Goal: Task Accomplishment & Management: Manage account settings

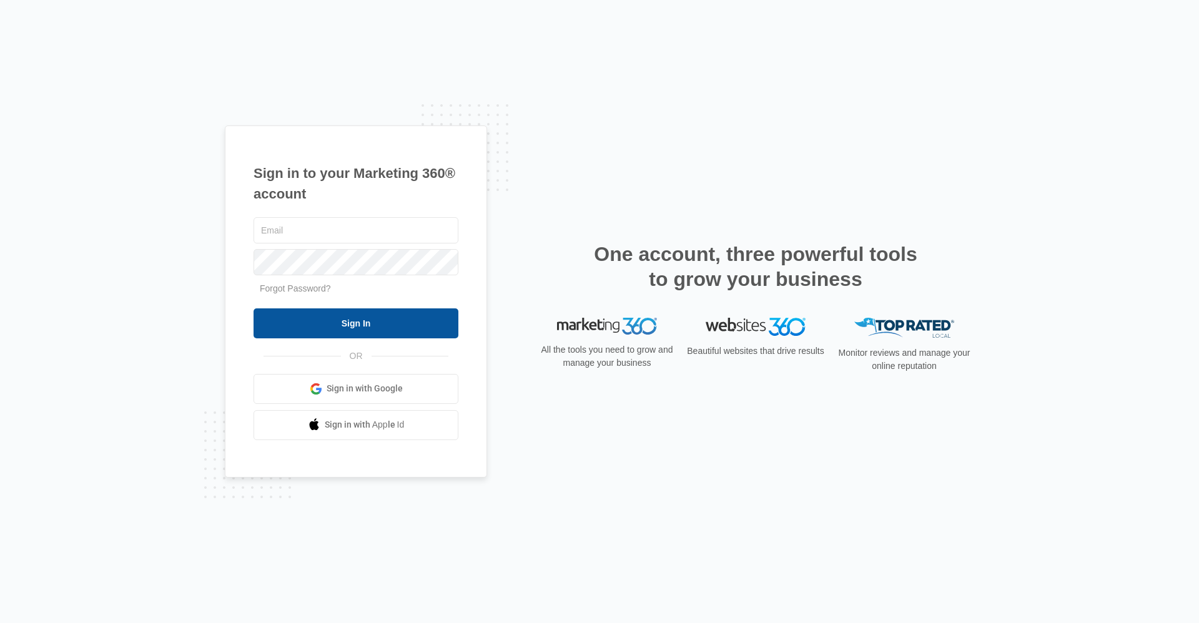
type input "frassist@vintage-corp.com"
click at [278, 327] on input "Sign In" at bounding box center [355, 323] width 205 height 30
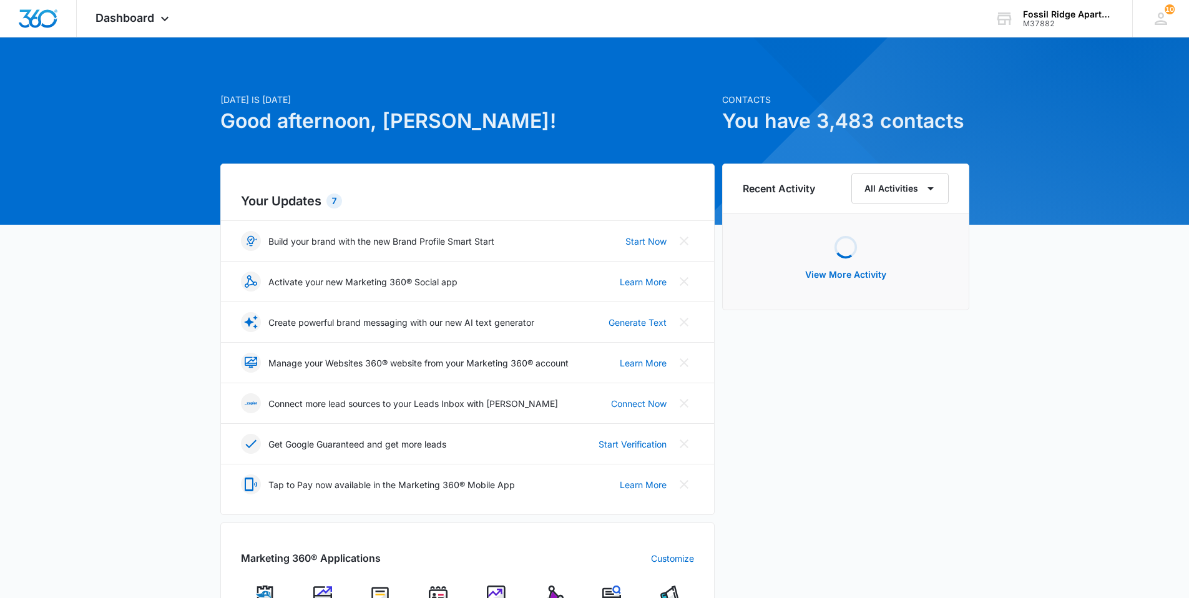
click at [434, 592] on img at bounding box center [438, 595] width 19 height 19
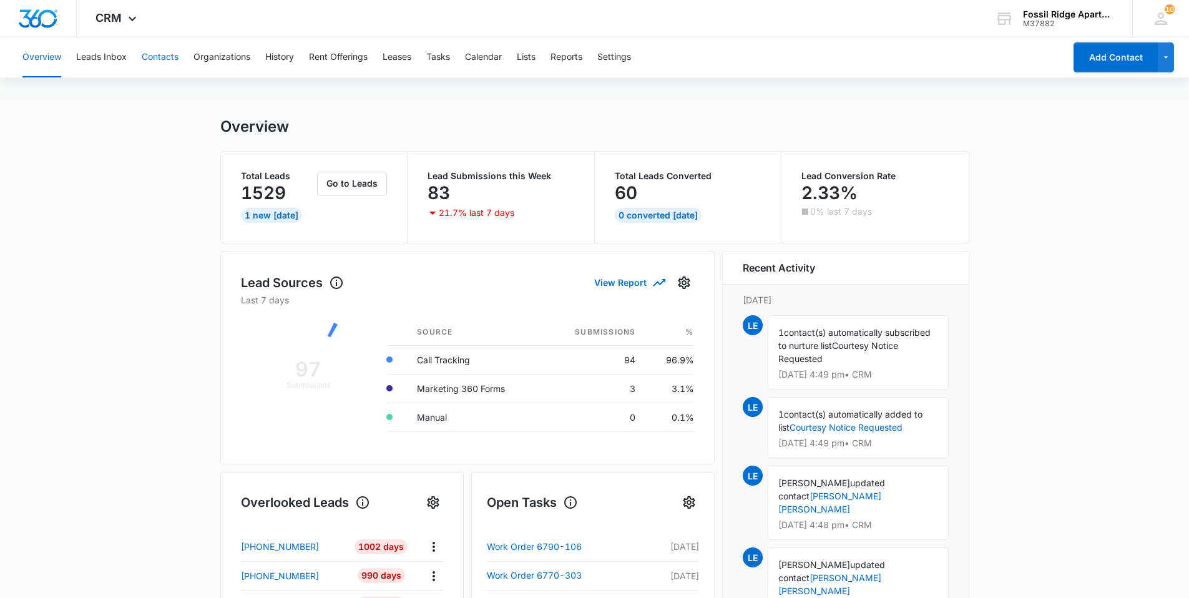
click at [152, 55] on button "Contacts" at bounding box center [160, 57] width 37 height 40
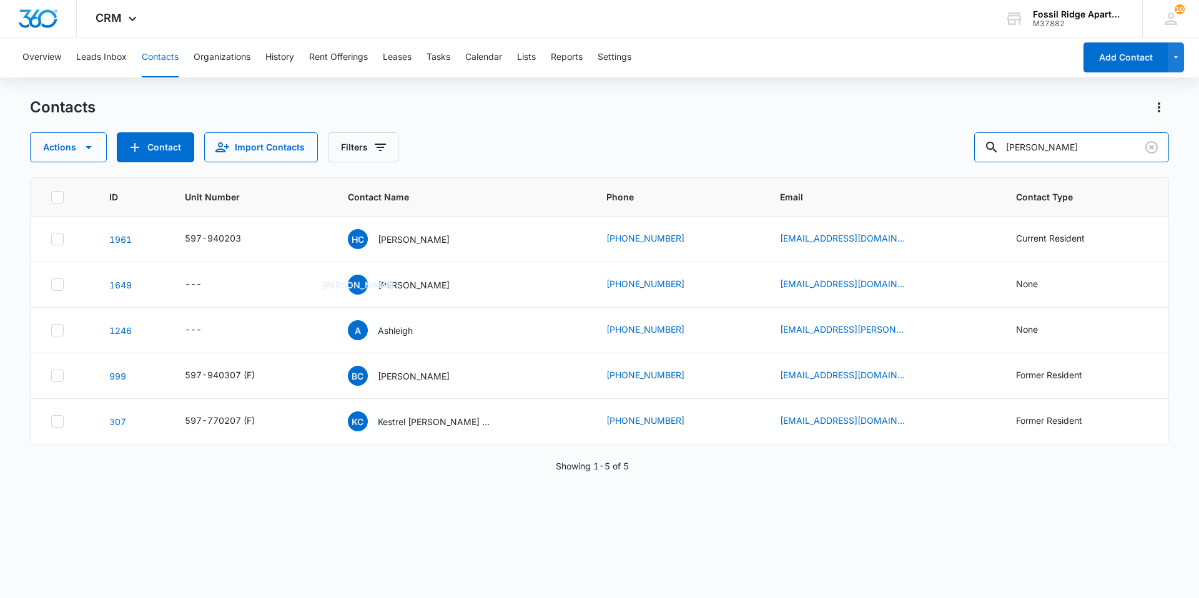
drag, startPoint x: 1053, startPoint y: 149, endPoint x: 955, endPoint y: 148, distance: 98.0
click at [953, 148] on div "Actions Contact Import Contacts Filters [PERSON_NAME]" at bounding box center [599, 147] width 1139 height 30
type input "020103"
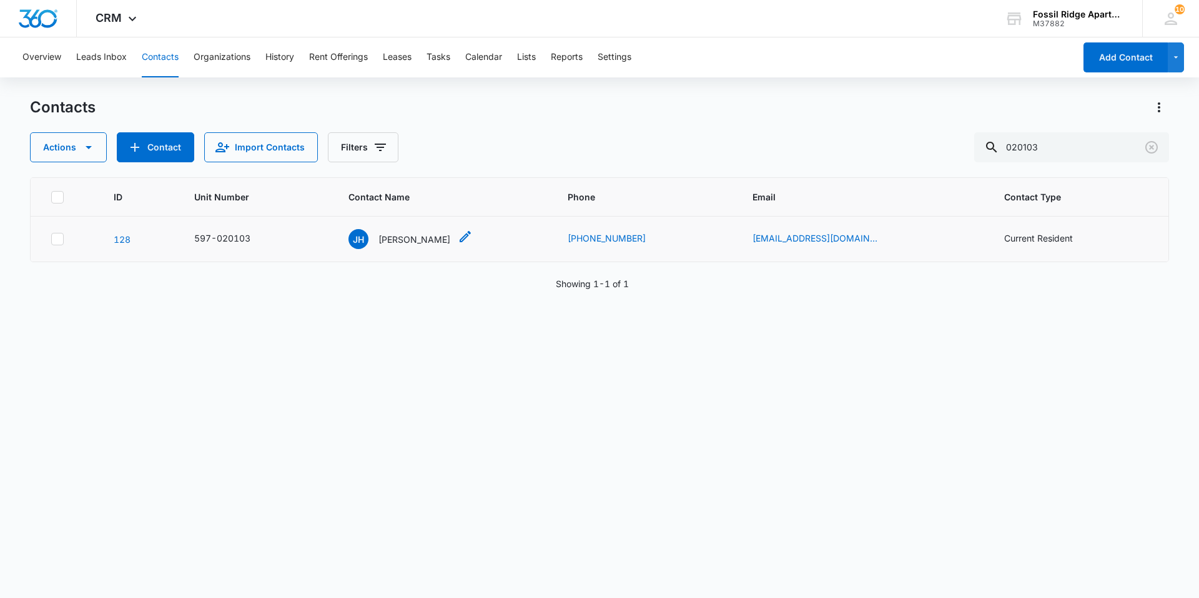
click at [414, 237] on p "[PERSON_NAME]" at bounding box center [414, 239] width 72 height 13
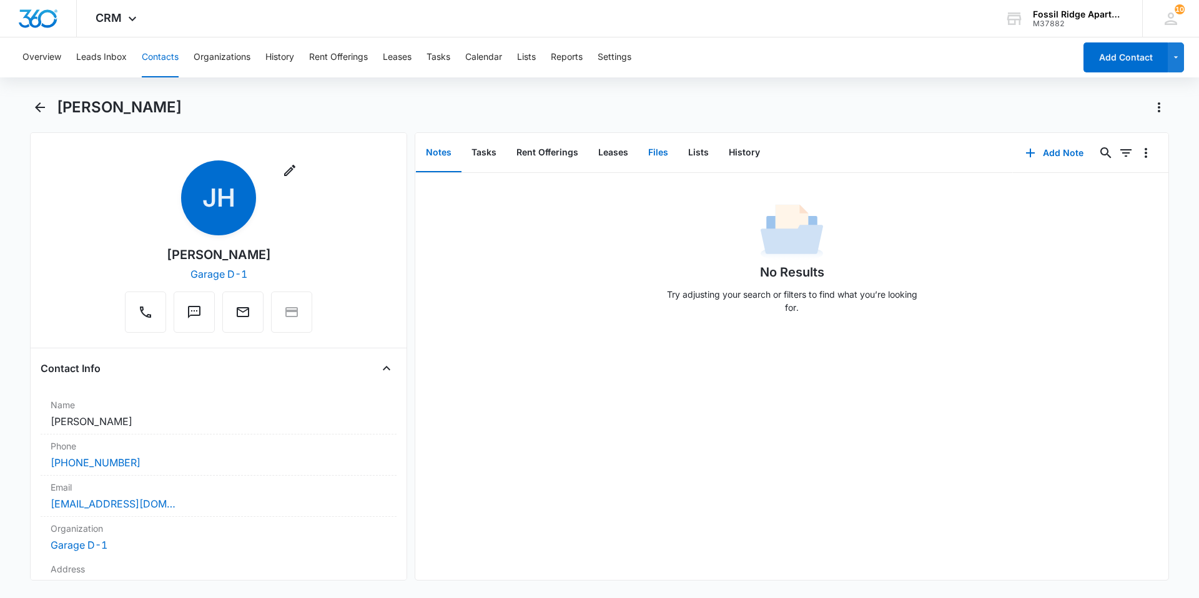
click at [659, 153] on button "Files" at bounding box center [658, 153] width 40 height 39
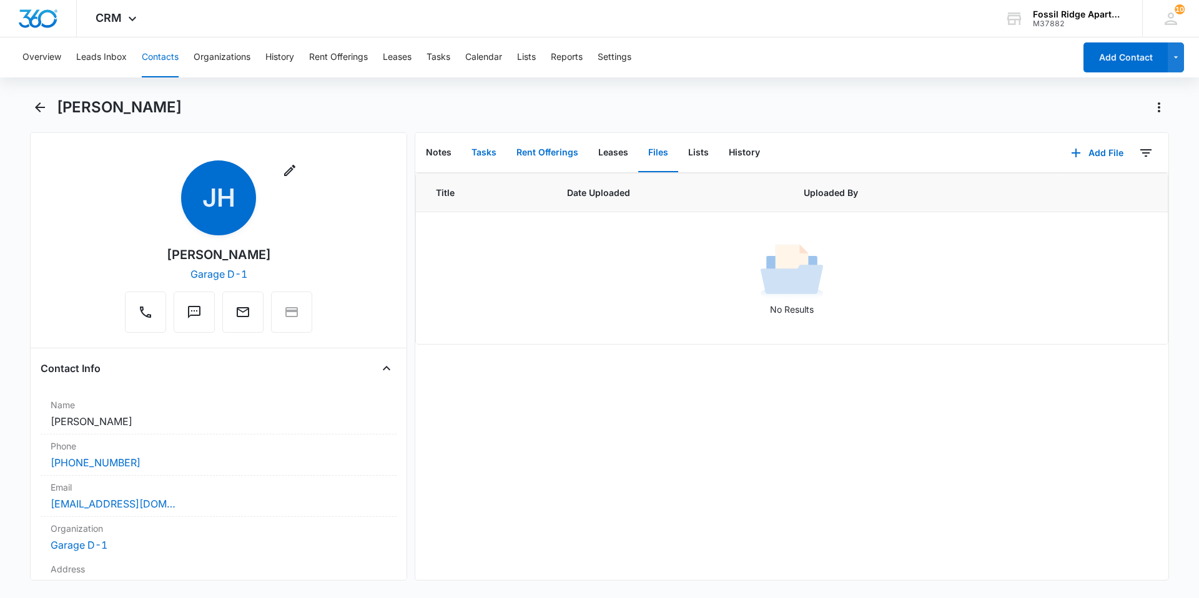
drag, startPoint x: 485, startPoint y: 148, endPoint x: 524, endPoint y: 160, distance: 41.7
click at [485, 149] on button "Tasks" at bounding box center [483, 153] width 45 height 39
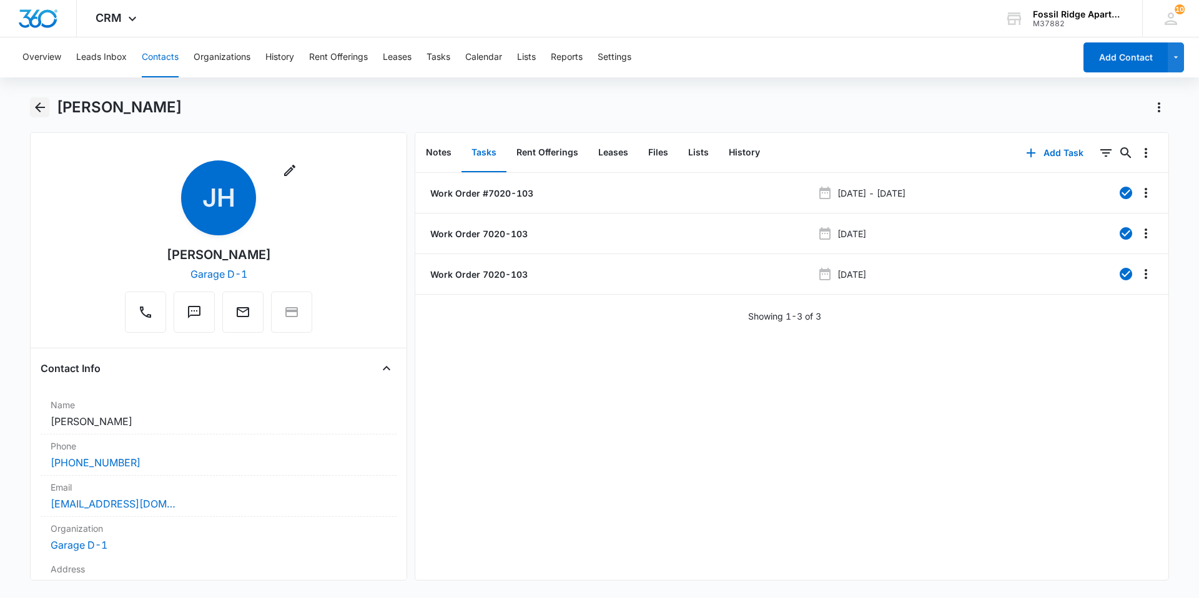
click at [37, 107] on icon "Back" at bounding box center [40, 107] width 10 height 10
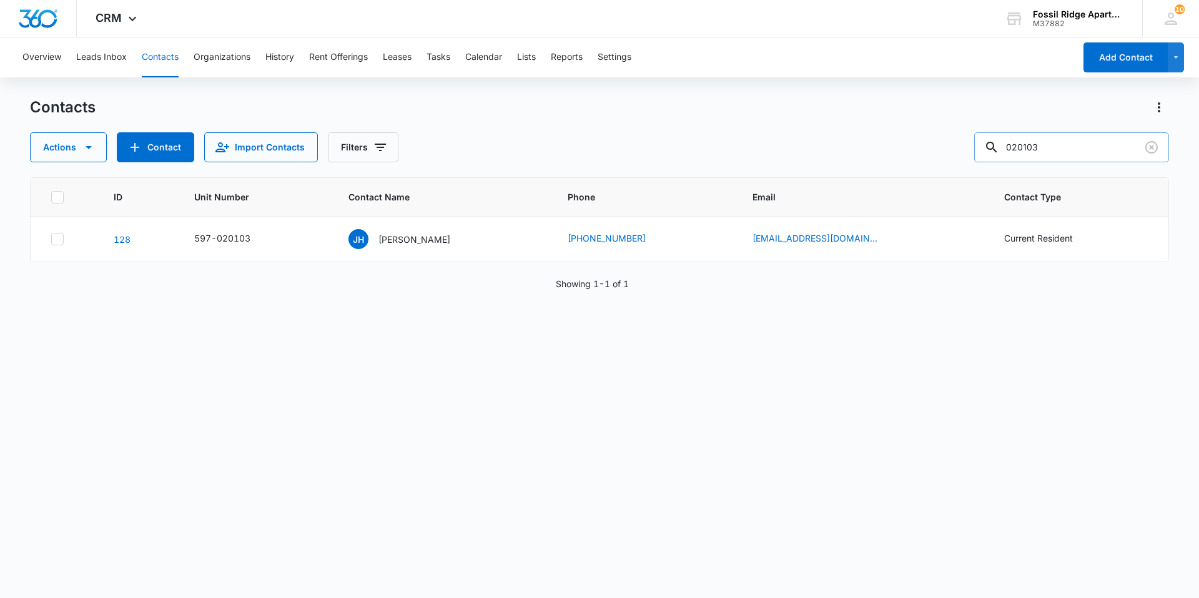
click at [1059, 154] on input "020103" at bounding box center [1071, 147] width 195 height 30
type input "020203"
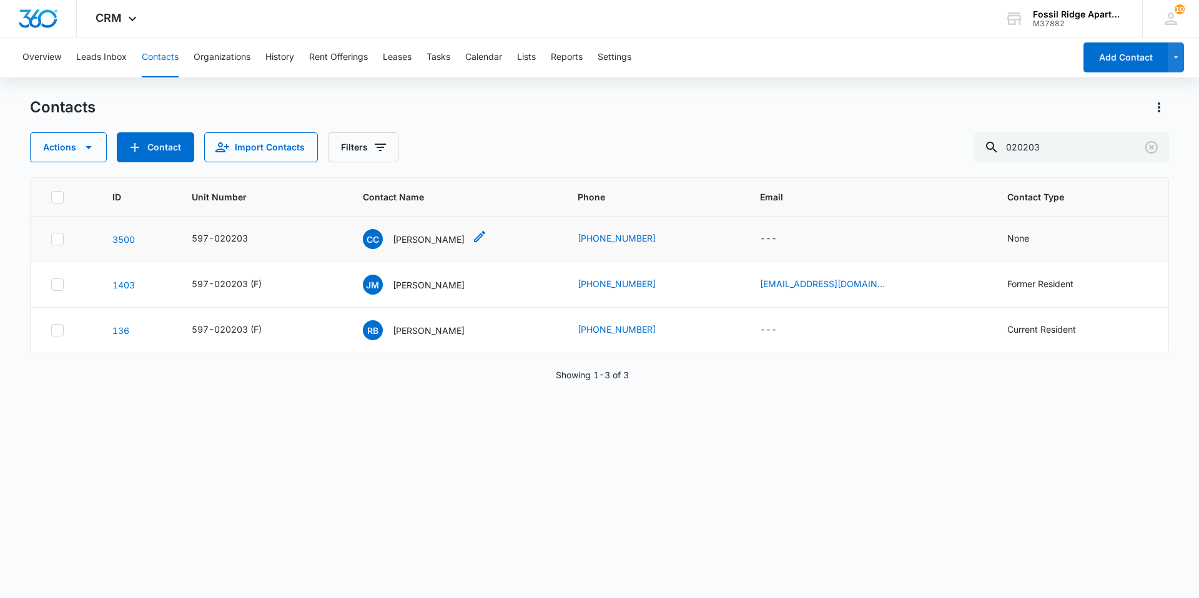
click at [431, 238] on p "[PERSON_NAME]" at bounding box center [429, 239] width 72 height 13
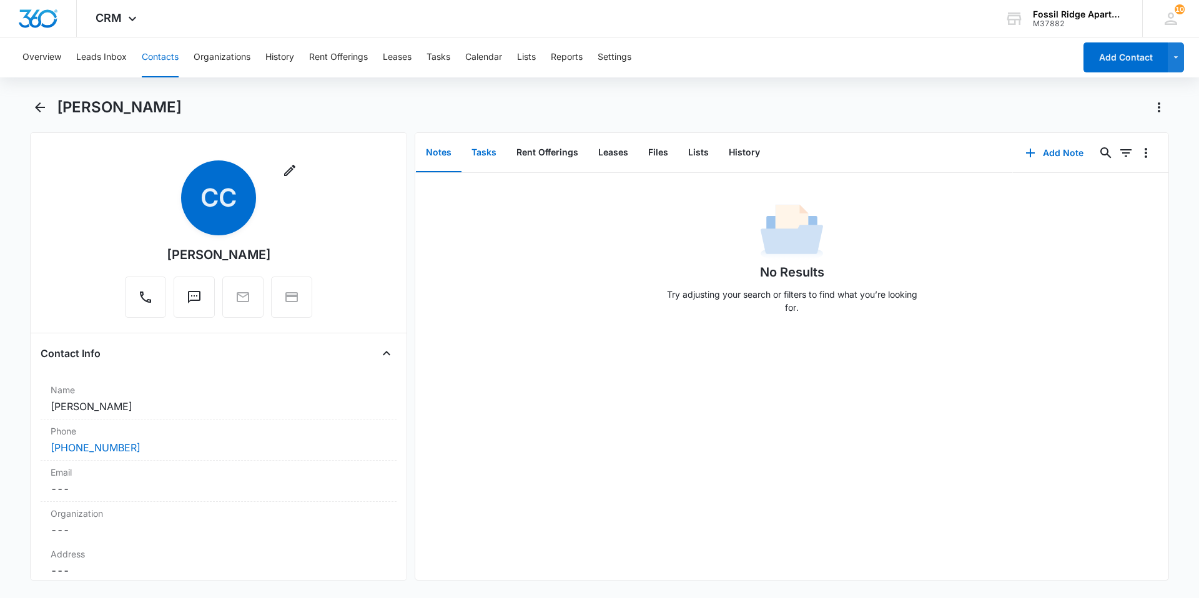
drag, startPoint x: 479, startPoint y: 152, endPoint x: 473, endPoint y: 158, distance: 8.4
click at [480, 152] on button "Tasks" at bounding box center [483, 153] width 45 height 39
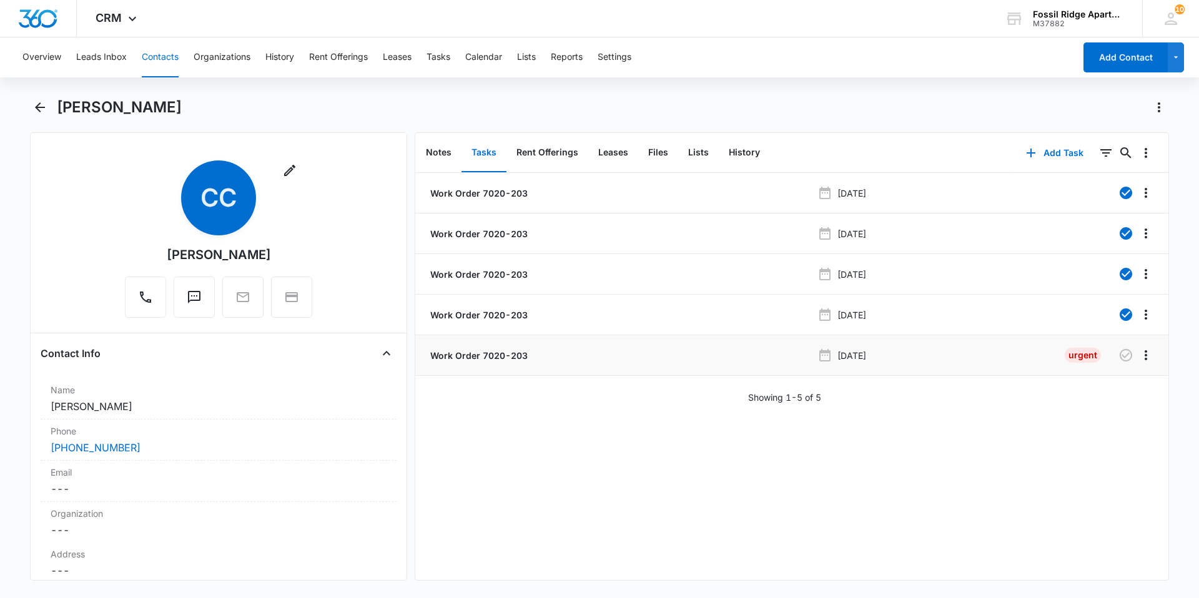
click at [466, 354] on p "Work Order 7020-203" at bounding box center [478, 355] width 100 height 13
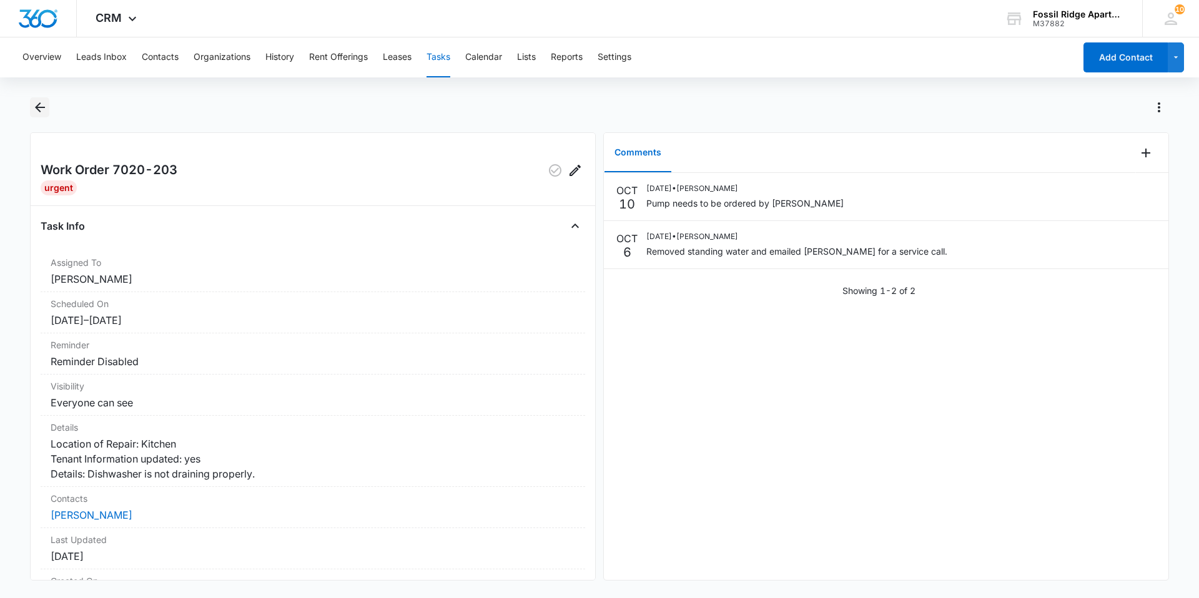
click at [43, 104] on icon "Back" at bounding box center [39, 107] width 15 height 15
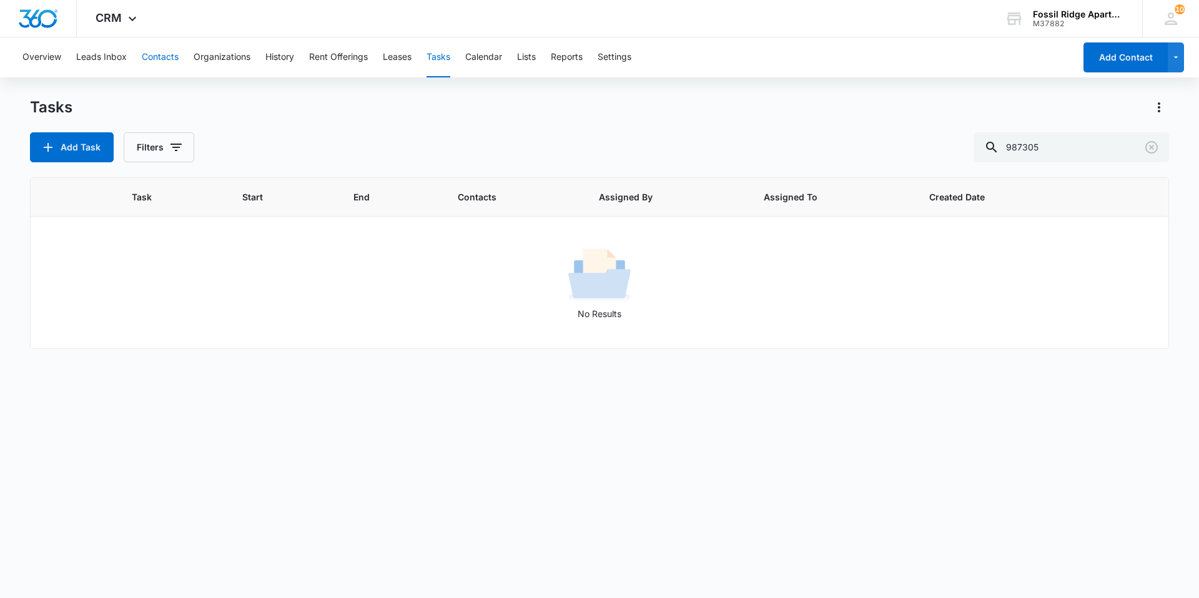
click at [162, 58] on button "Contacts" at bounding box center [160, 57] width 37 height 40
